Goal: Information Seeking & Learning: Check status

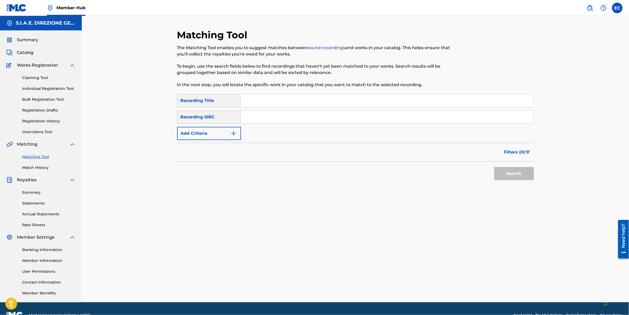
click at [319, 99] on input "Search Form" at bounding box center [387, 100] width 293 height 13
click at [372, 289] on div "Matching Tool The Matching Tool enables you to suggest matches between sound re…" at bounding box center [355, 165] width 357 height 273
click at [231, 132] on img "Search Form" at bounding box center [233, 133] width 6 height 6
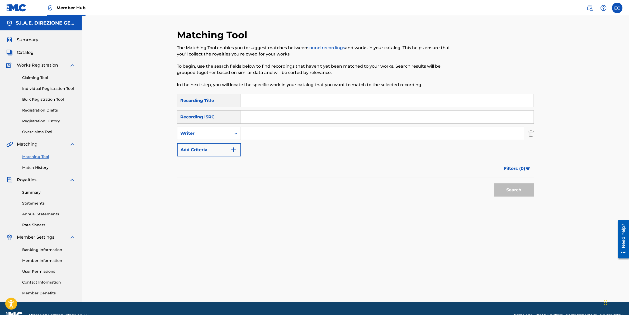
click at [264, 135] on input "Search Form" at bounding box center [382, 133] width 283 height 13
type input "[PERSON_NAME]"
click at [511, 164] on button "Filters ( 0 )" at bounding box center [517, 168] width 33 height 13
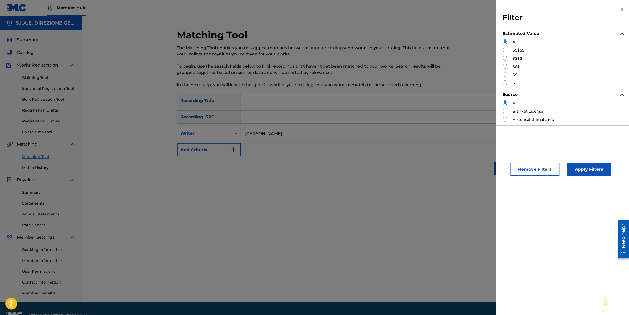
click at [504, 58] on input "Search Form" at bounding box center [505, 58] width 5 height 5
radio input "true"
click at [590, 166] on button "Apply Filters" at bounding box center [589, 169] width 44 height 13
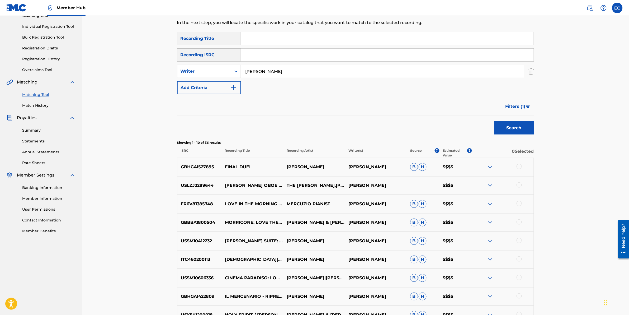
scroll to position [132, 0]
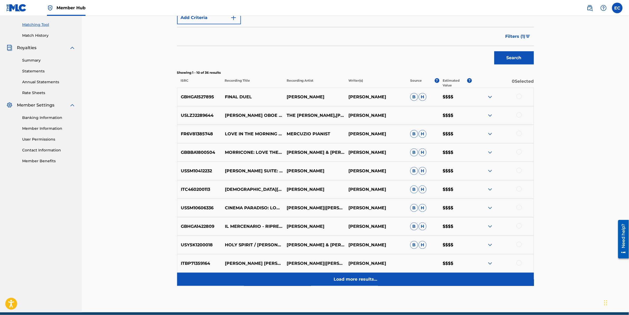
click at [367, 282] on p "Load more results..." at bounding box center [356, 279] width 44 height 6
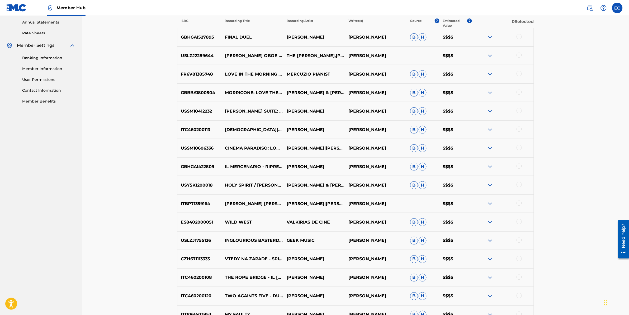
scroll to position [297, 0]
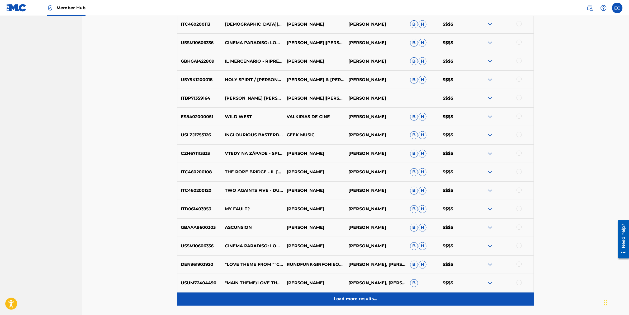
click at [330, 304] on div "Load more results..." at bounding box center [355, 298] width 357 height 13
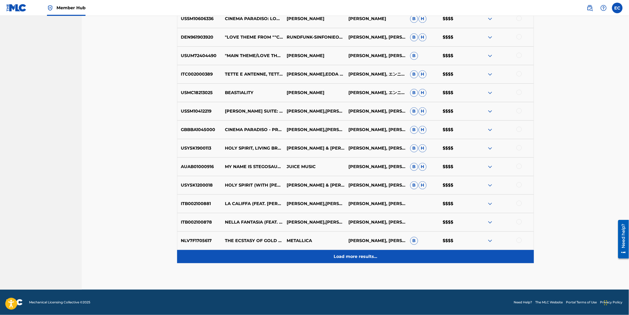
click at [329, 259] on div "Load more results..." at bounding box center [355, 256] width 357 height 13
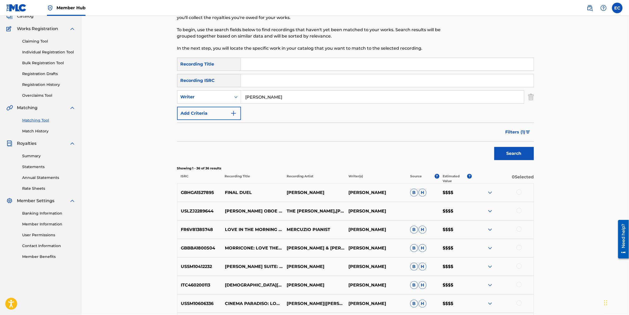
scroll to position [0, 0]
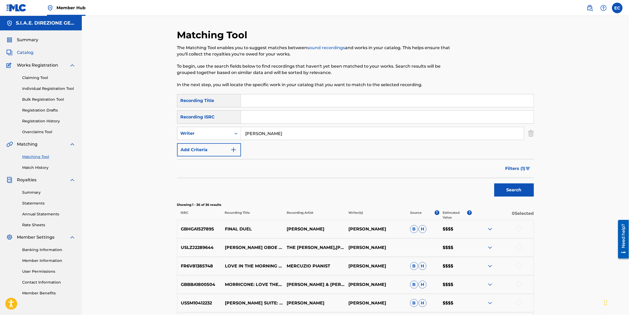
click at [18, 49] on span "Catalog" at bounding box center [25, 52] width 17 height 6
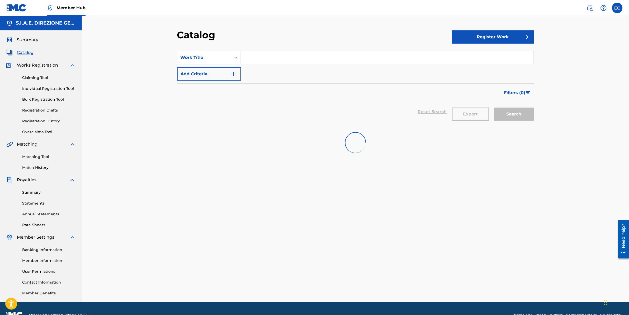
click at [366, 62] on input "Search Form" at bounding box center [387, 57] width 293 height 13
click at [205, 75] on button "Add Criteria" at bounding box center [209, 73] width 64 height 13
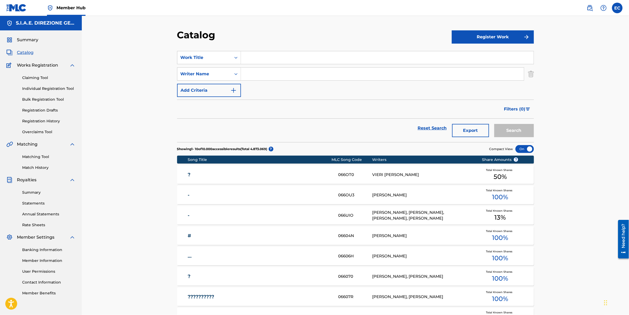
click at [267, 75] on input "Search Form" at bounding box center [382, 74] width 283 height 13
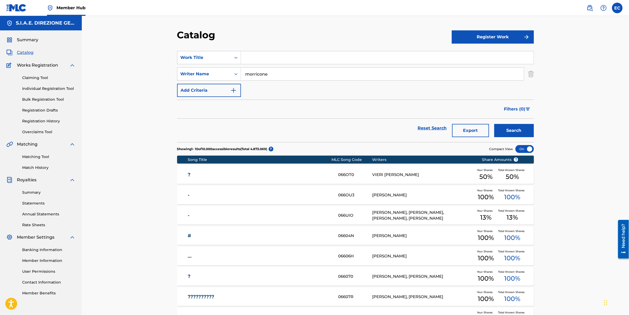
type input "morricone"
click at [273, 59] on input "Search Form" at bounding box center [387, 57] width 293 height 13
type input "due contro cinque"
click at [494, 124] on button "Search" at bounding box center [514, 130] width 40 height 13
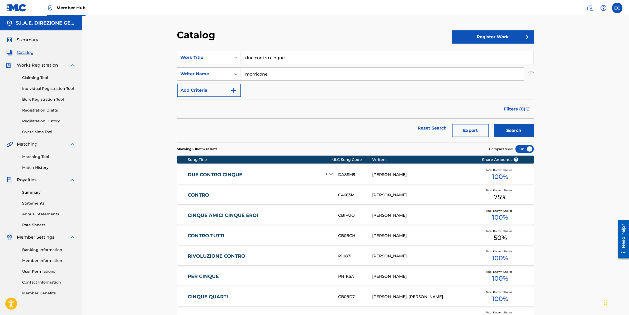
click at [211, 172] on link "DUE CONTRO CINQUE" at bounding box center [253, 175] width 131 height 6
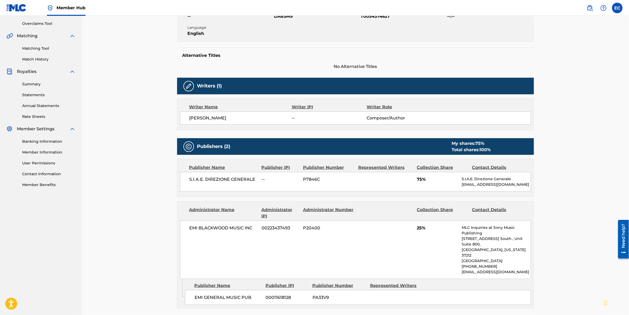
scroll to position [37, 0]
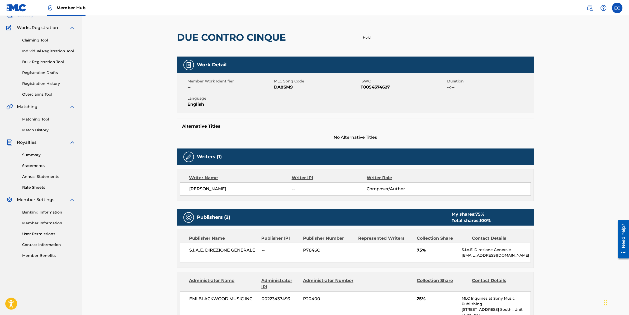
click at [584, 150] on div "< Back to results Edit Last Edited: [DATE] Source: eSong DUE CONTRO CINQUE Hold…" at bounding box center [355, 287] width 547 height 618
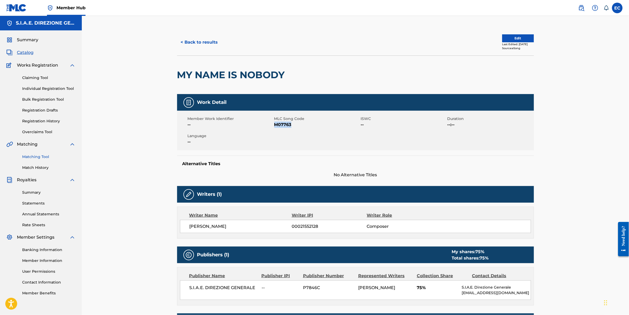
click at [35, 157] on link "Matching Tool" at bounding box center [48, 157] width 53 height 6
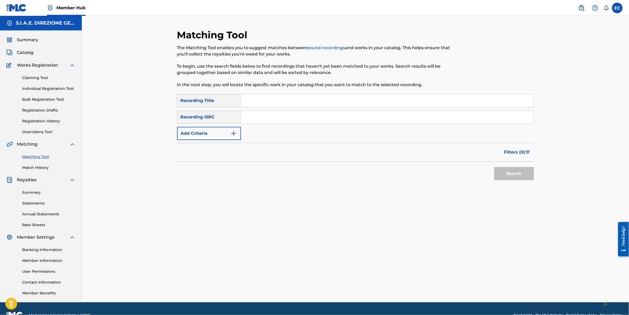
click at [259, 101] on input "Search Form" at bounding box center [387, 100] width 293 height 13
type input "the mission"
click at [189, 136] on button "Add Criteria" at bounding box center [209, 133] width 64 height 13
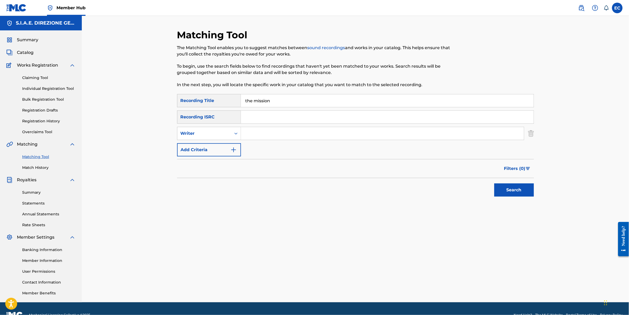
click at [311, 134] on input "Search Form" at bounding box center [382, 133] width 283 height 13
type input "morricone"
click at [516, 187] on button "Search" at bounding box center [514, 189] width 40 height 13
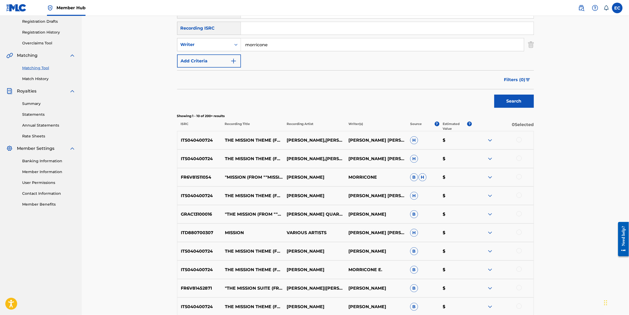
scroll to position [122, 0]
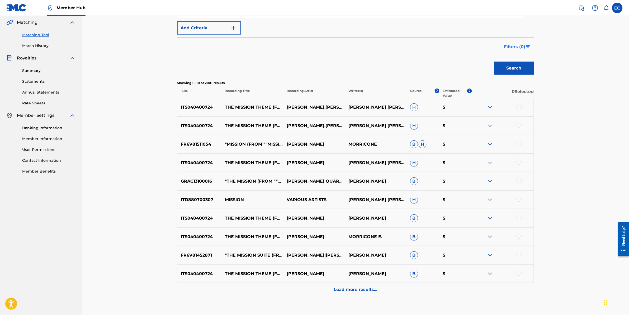
click at [527, 42] on button "Filters ( 0 )" at bounding box center [517, 46] width 33 height 13
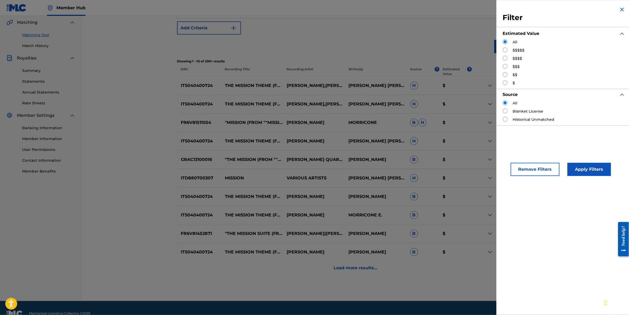
click at [520, 48] on label "$$$$$" at bounding box center [519, 51] width 12 height 6
click at [505, 51] on input "Search Form" at bounding box center [505, 50] width 5 height 5
radio input "true"
click at [586, 170] on button "Apply Filters" at bounding box center [589, 169] width 44 height 13
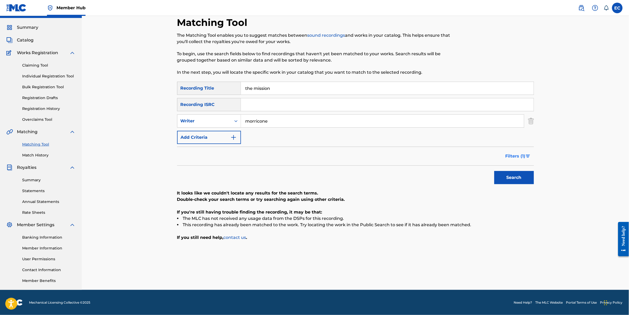
click at [523, 156] on span "Filters ( 1 )" at bounding box center [515, 156] width 20 height 6
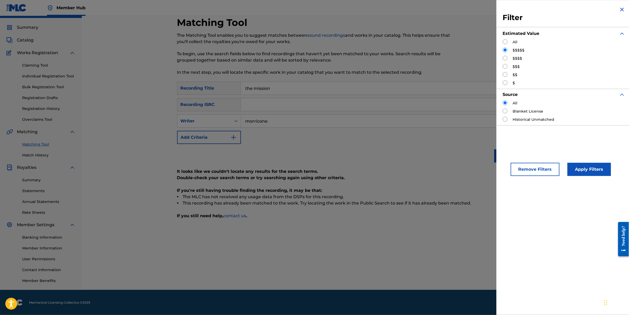
click at [505, 57] on input "Search Form" at bounding box center [505, 58] width 5 height 5
radio input "true"
click at [573, 168] on button "Apply Filters" at bounding box center [589, 169] width 44 height 13
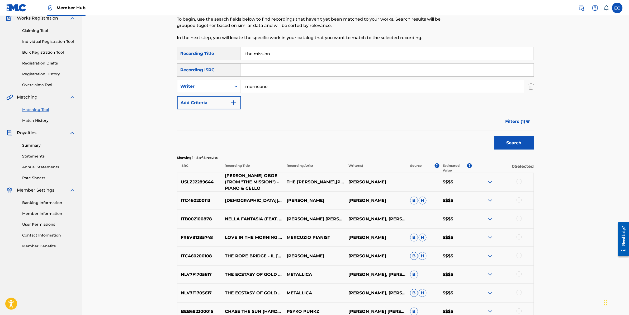
scroll to position [0, 0]
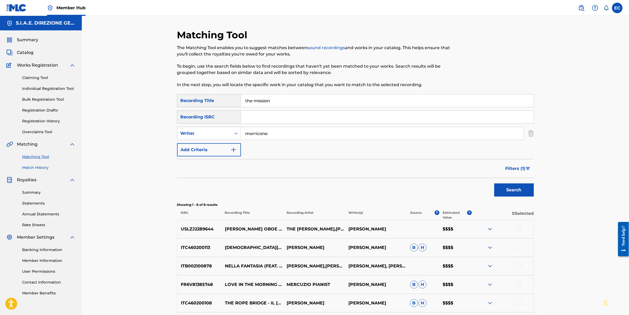
click at [40, 168] on link "Match History" at bounding box center [48, 168] width 53 height 6
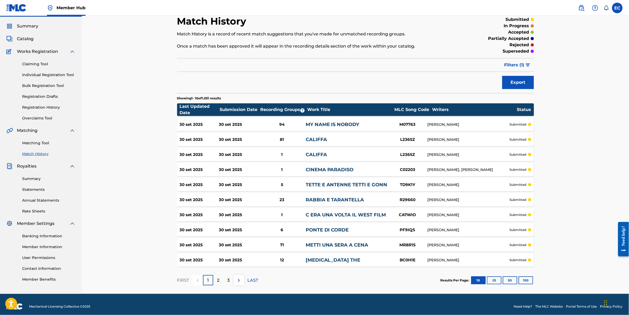
scroll to position [18, 0]
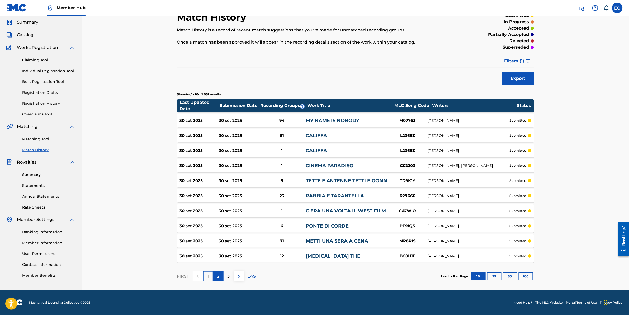
click at [214, 275] on div "2" at bounding box center [218, 276] width 10 height 10
click at [220, 274] on div "2" at bounding box center [218, 276] width 10 height 10
click at [226, 277] on div "3" at bounding box center [229, 276] width 10 height 10
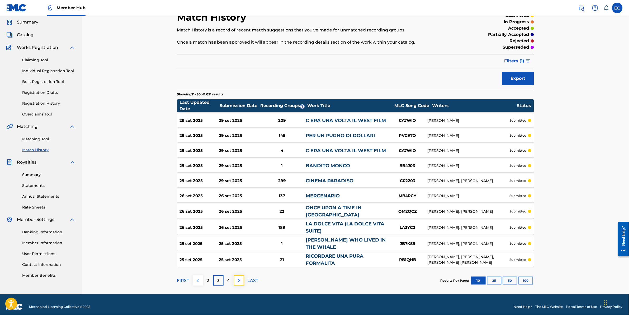
click at [238, 282] on button at bounding box center [239, 280] width 10 height 10
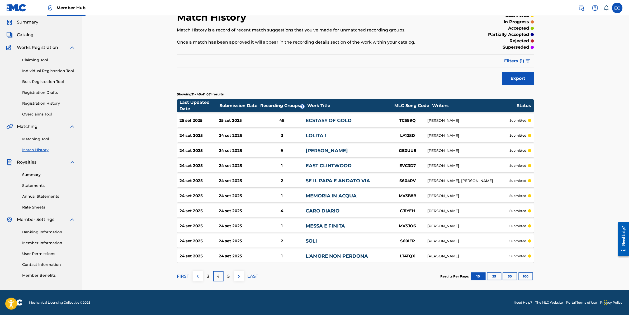
click at [236, 150] on div "24 set 2025" at bounding box center [238, 151] width 39 height 6
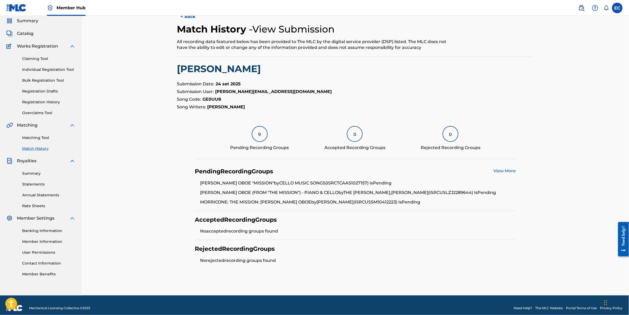
scroll to position [25, 0]
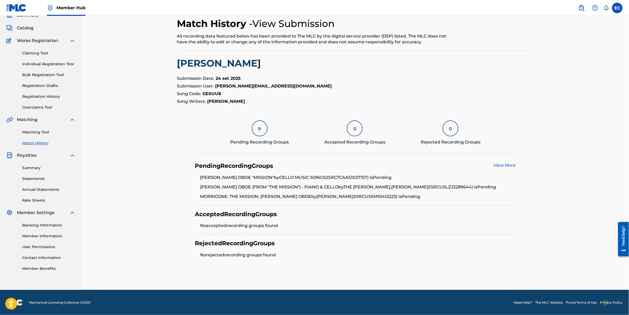
click at [258, 130] on div "9" at bounding box center [260, 128] width 16 height 16
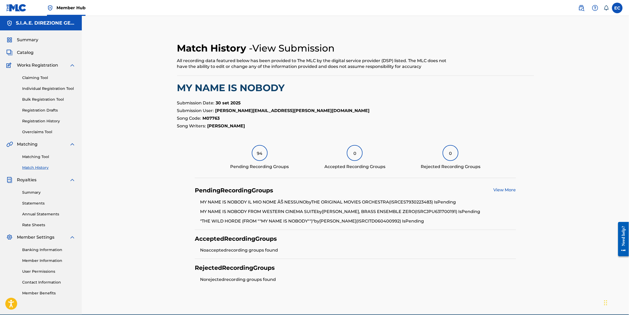
click at [40, 168] on link "Match History" at bounding box center [48, 168] width 53 height 6
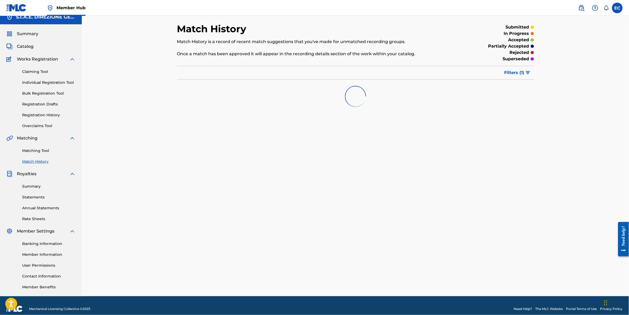
scroll to position [12, 0]
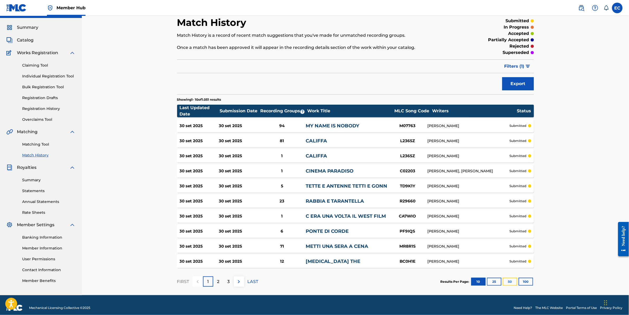
click at [508, 281] on button "50" at bounding box center [510, 281] width 15 height 8
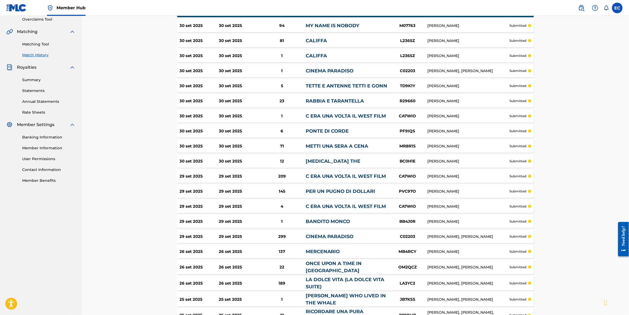
scroll to position [111, 0]
